Goal: Navigation & Orientation: Find specific page/section

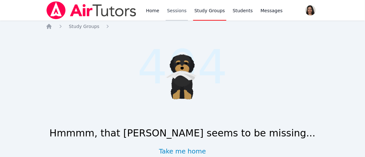
click at [174, 10] on link "Sessions" at bounding box center [177, 10] width 22 height 21
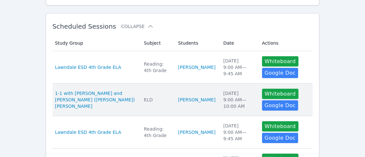
scroll to position [132, 0]
